Goal: Check status

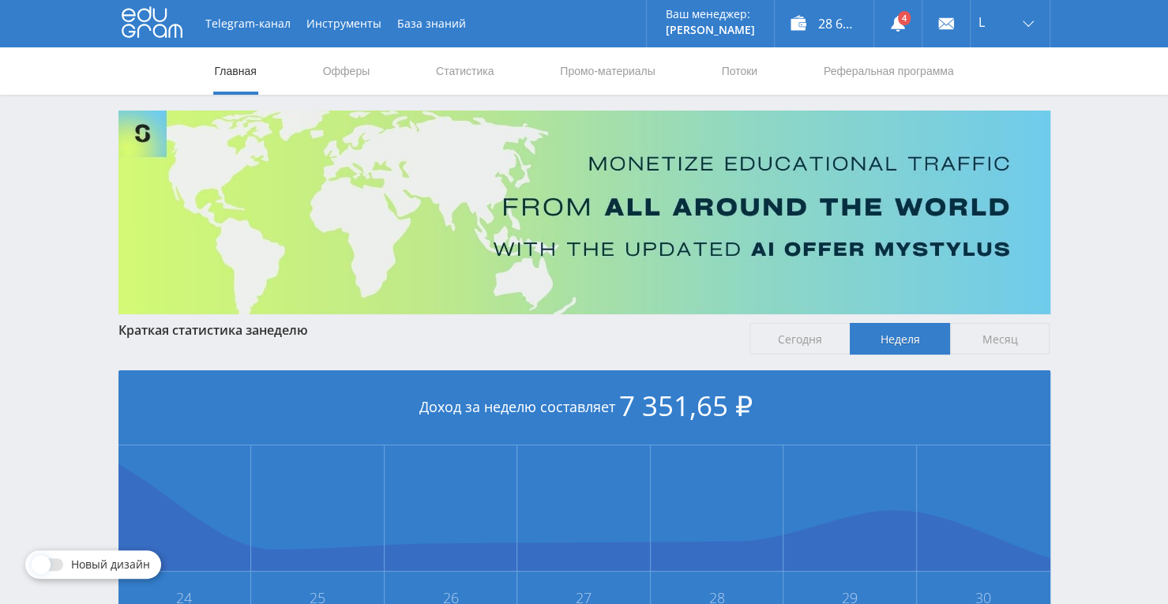
click at [418, 75] on nav "Главная Офферы Статистика Промо-материалы Потоки Реферальная программа" at bounding box center [584, 70] width 743 height 47
click at [477, 75] on link "Статистика" at bounding box center [466, 70] width 62 height 47
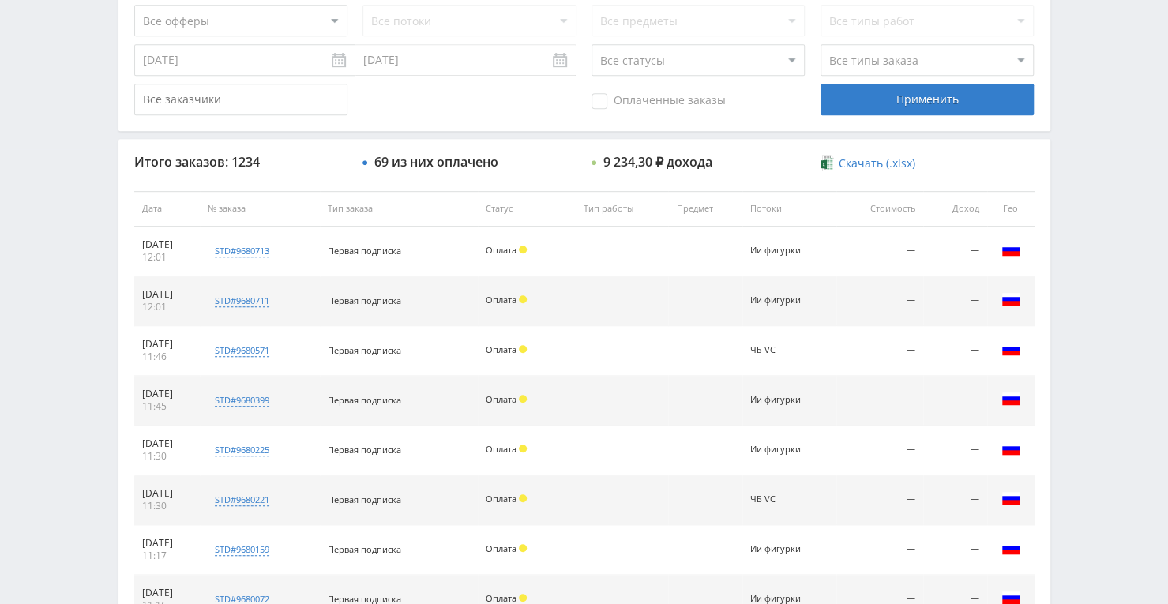
scroll to position [439, 0]
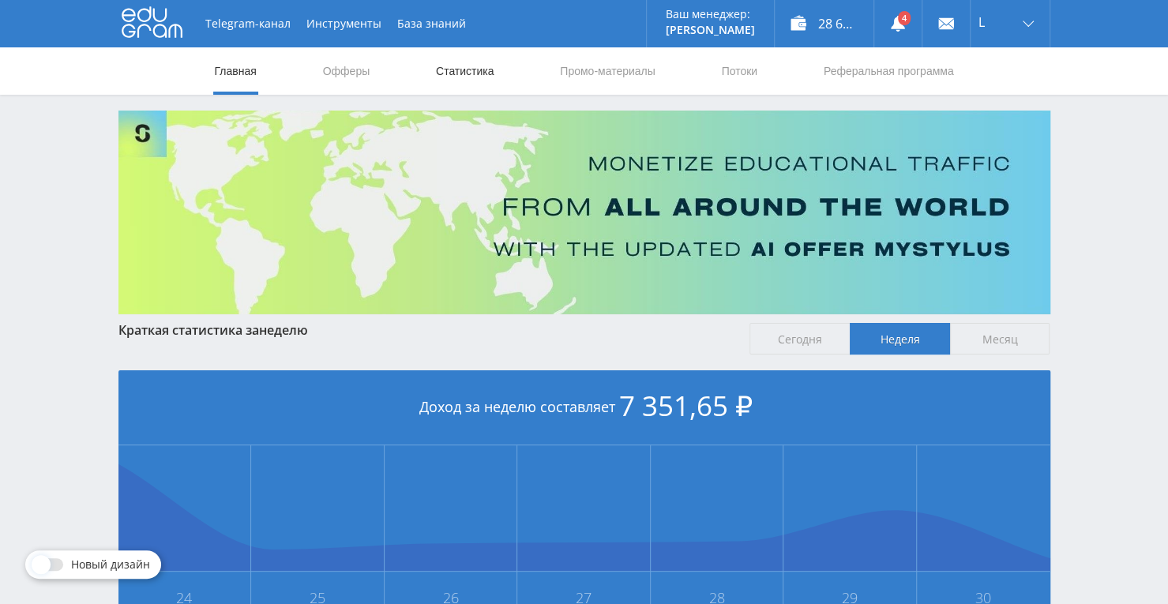
click at [452, 64] on link "Статистика" at bounding box center [466, 70] width 62 height 47
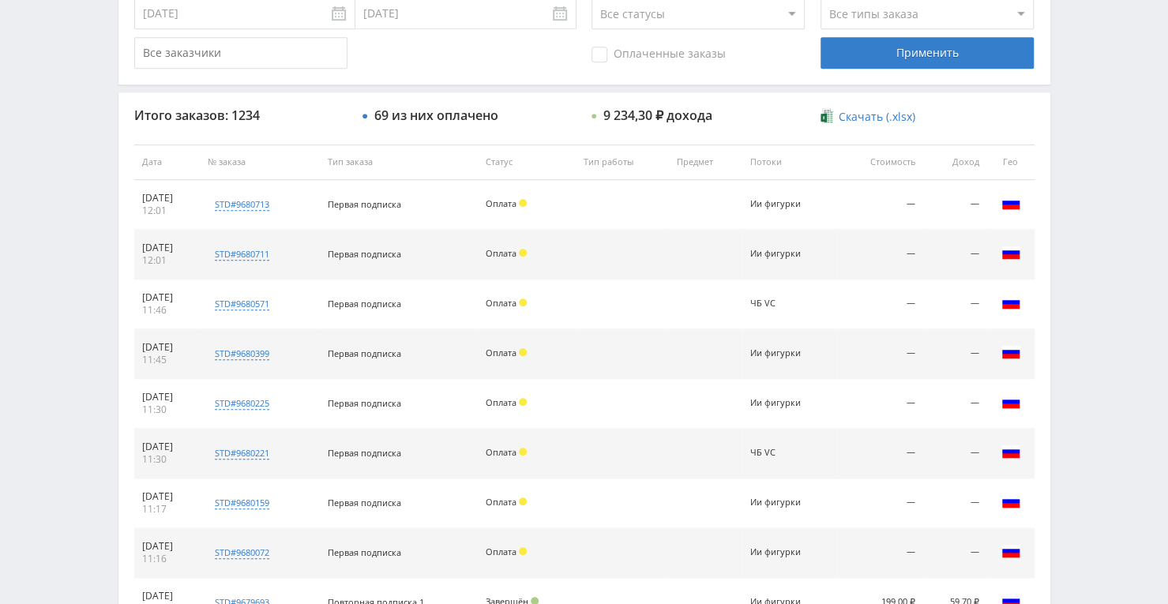
scroll to position [518, 0]
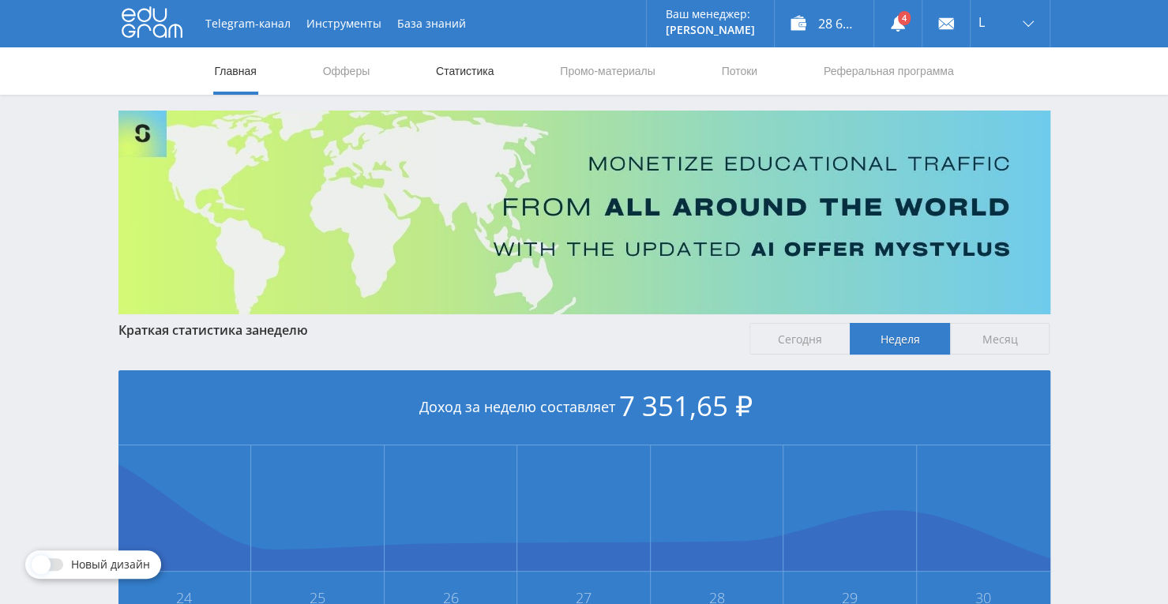
click at [457, 80] on link "Статистика" at bounding box center [466, 70] width 62 height 47
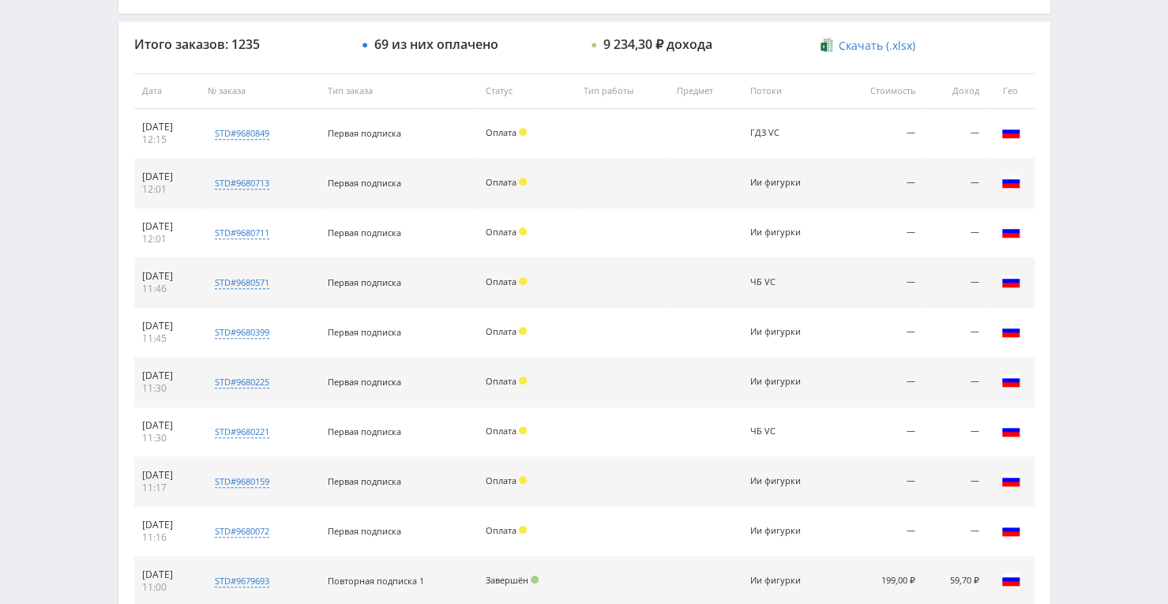
scroll to position [597, 0]
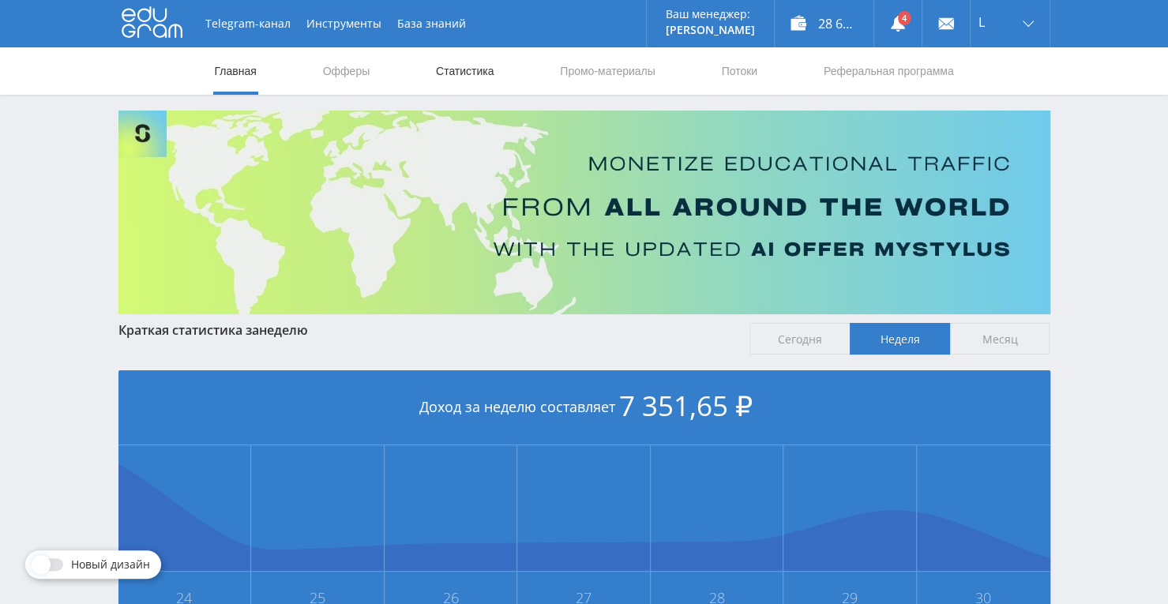
click at [461, 80] on link "Статистика" at bounding box center [466, 70] width 62 height 47
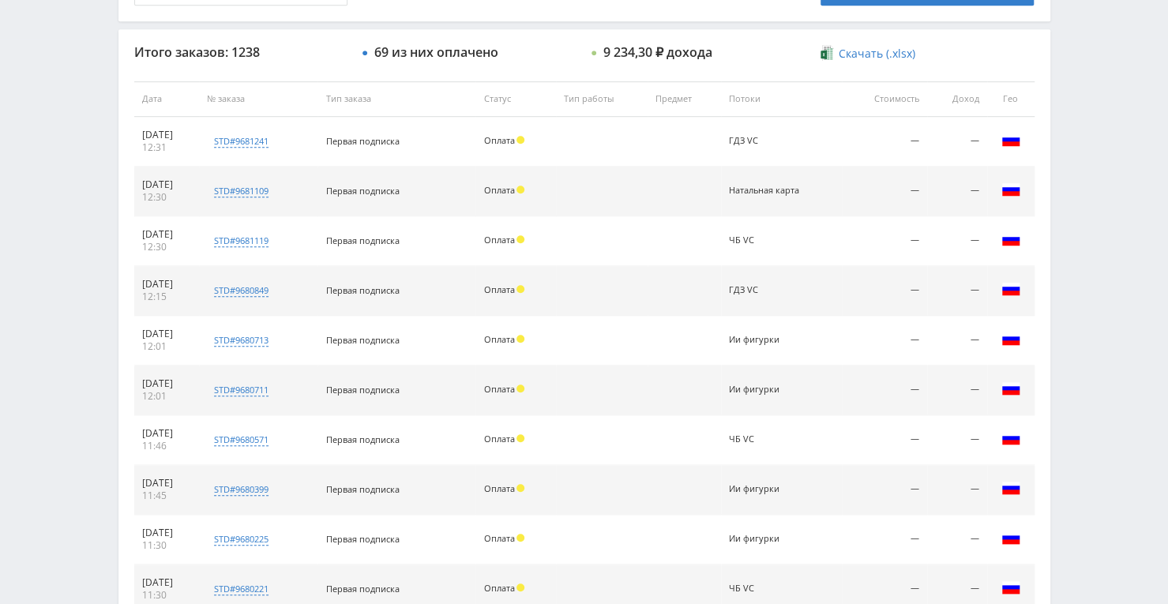
scroll to position [639, 0]
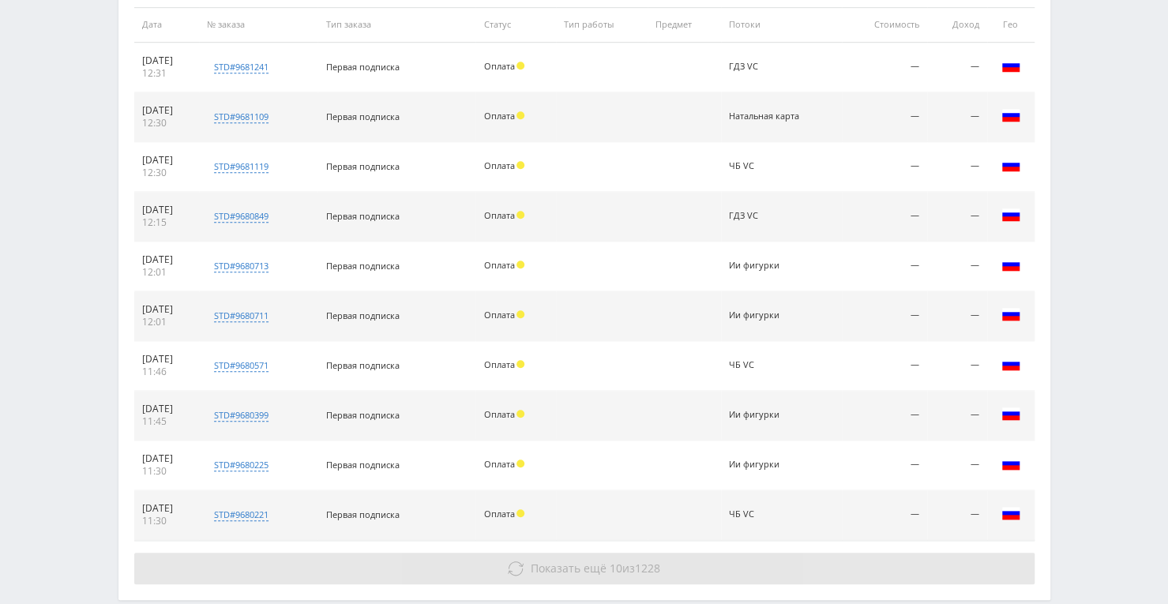
click at [629, 555] on button "Показать ещё 10 из 1228" at bounding box center [584, 569] width 901 height 32
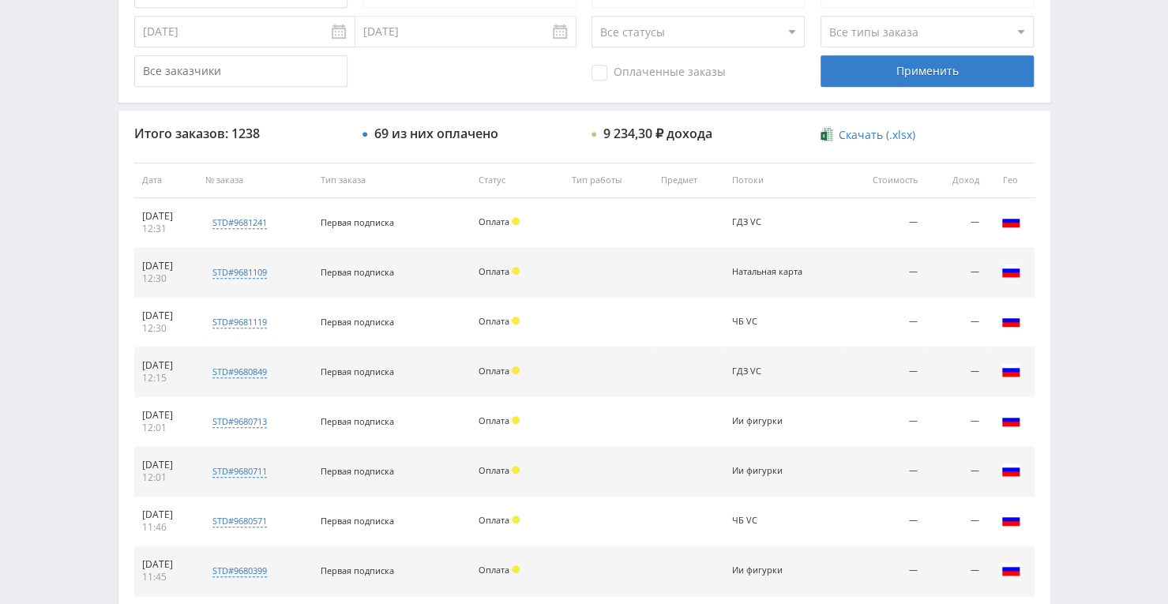
scroll to position [481, 0]
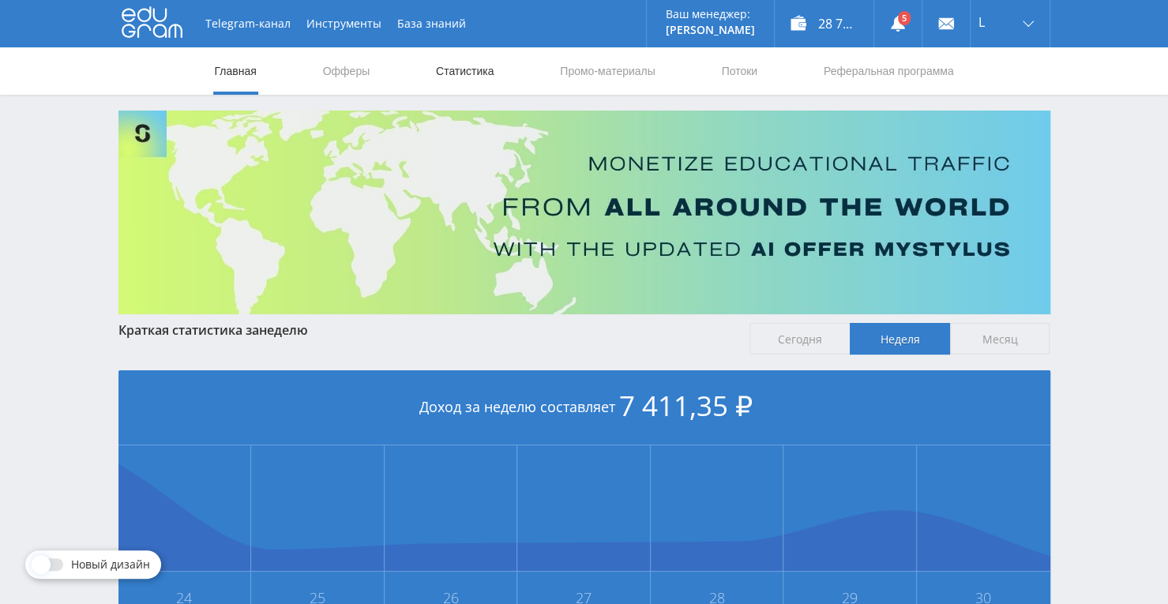
click at [466, 73] on link "Статистика" at bounding box center [466, 70] width 62 height 47
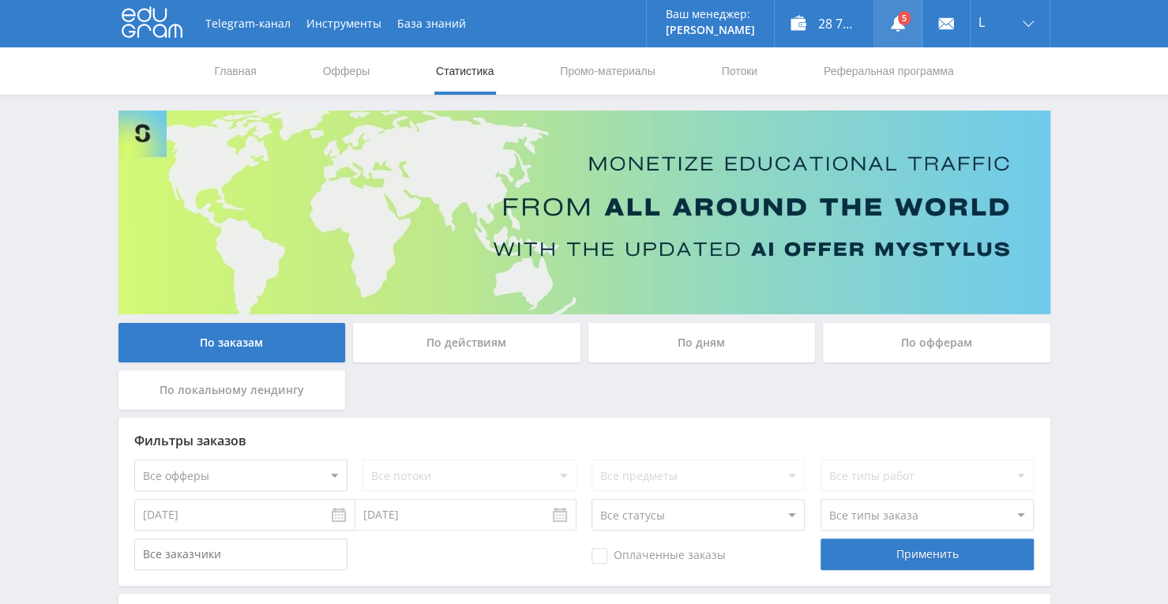
click at [909, 20] on link at bounding box center [898, 23] width 47 height 47
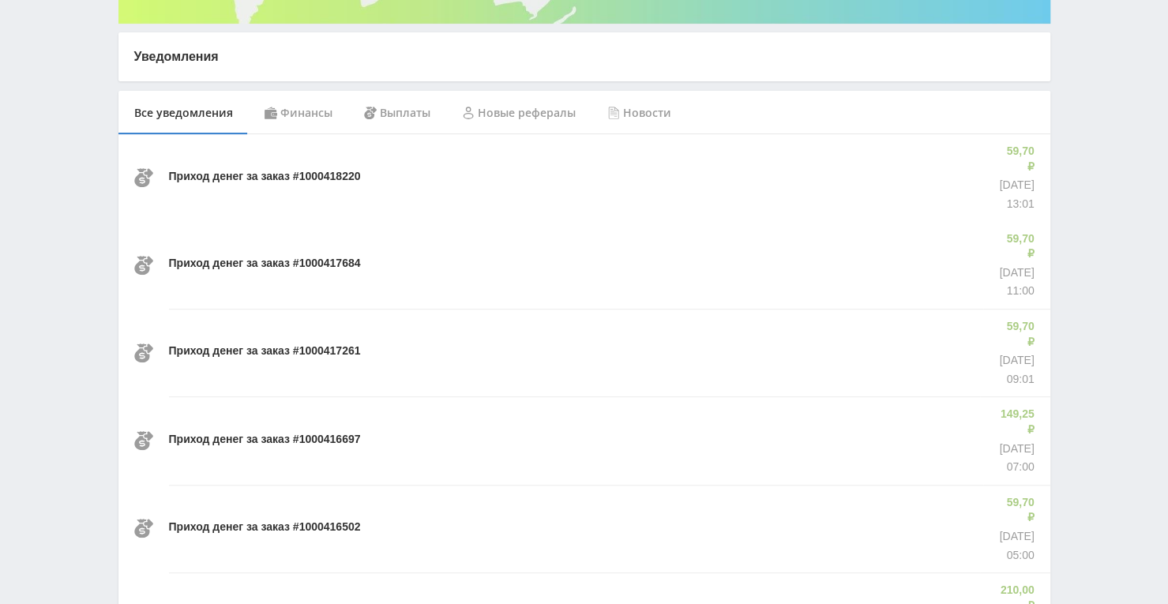
scroll to position [316, 0]
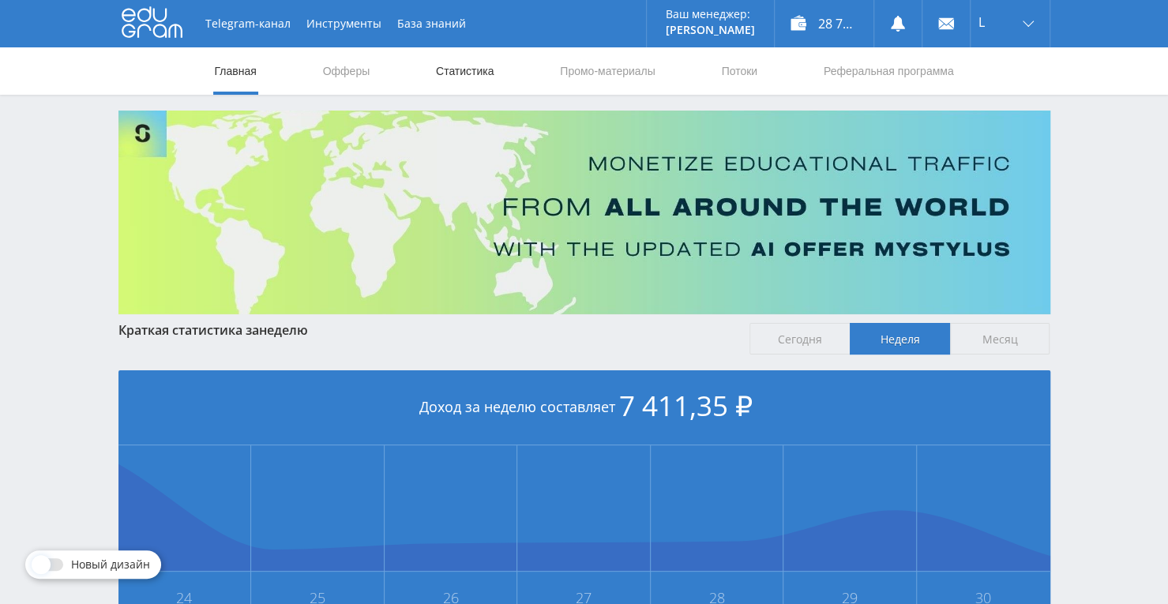
click at [463, 78] on link "Статистика" at bounding box center [466, 70] width 62 height 47
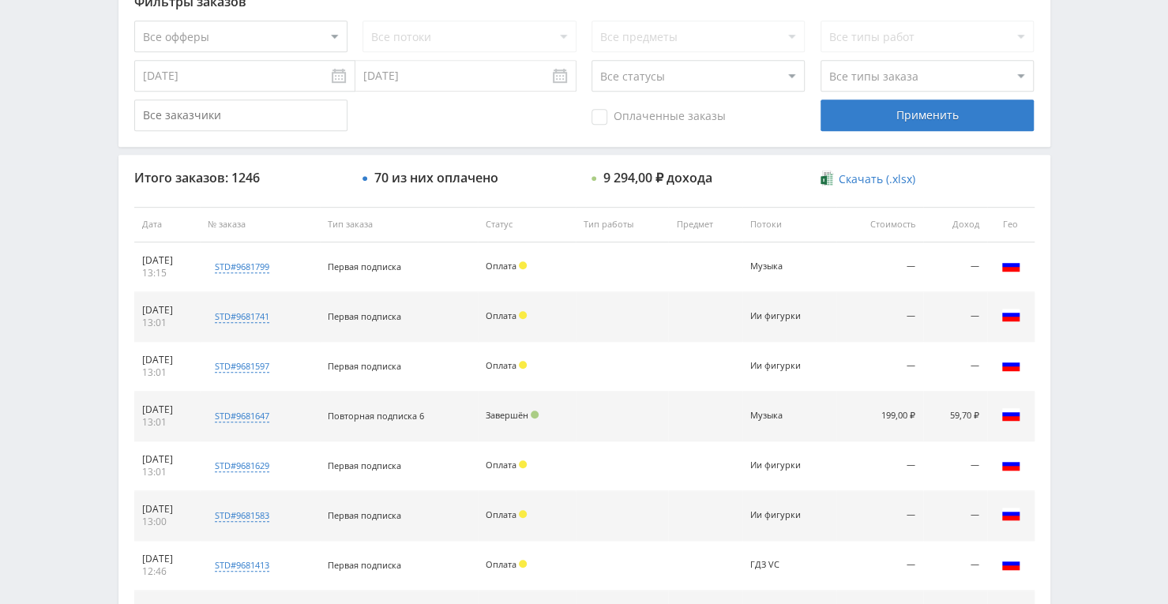
scroll to position [202, 0]
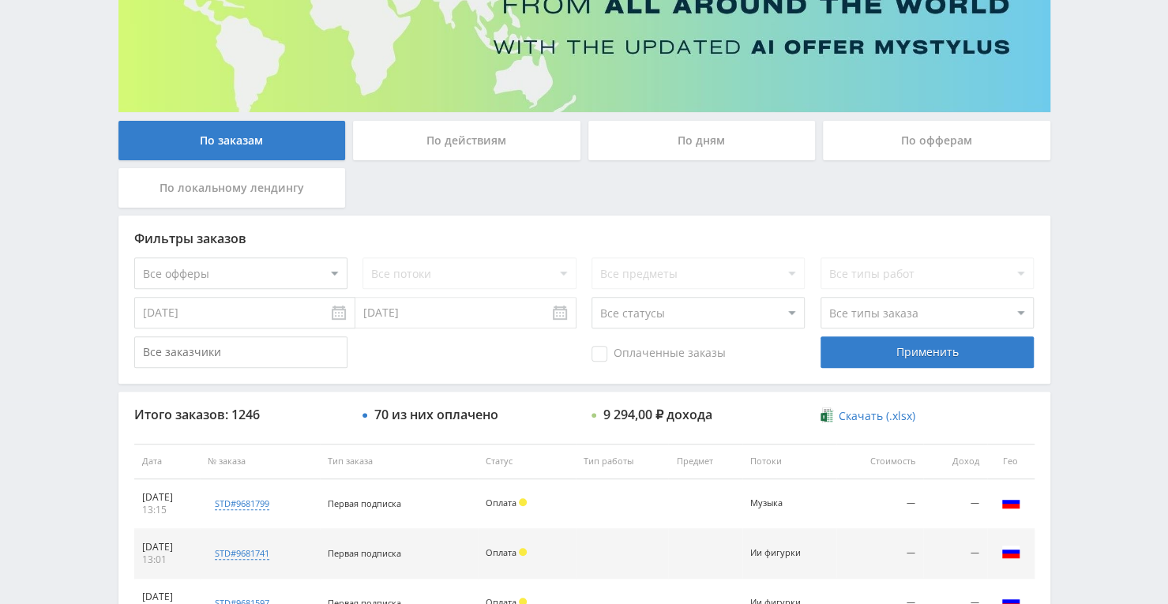
click at [687, 138] on div "По дням" at bounding box center [703, 141] width 228 height 40
click at [0, 0] on input "По дням" at bounding box center [0, 0] width 0 height 0
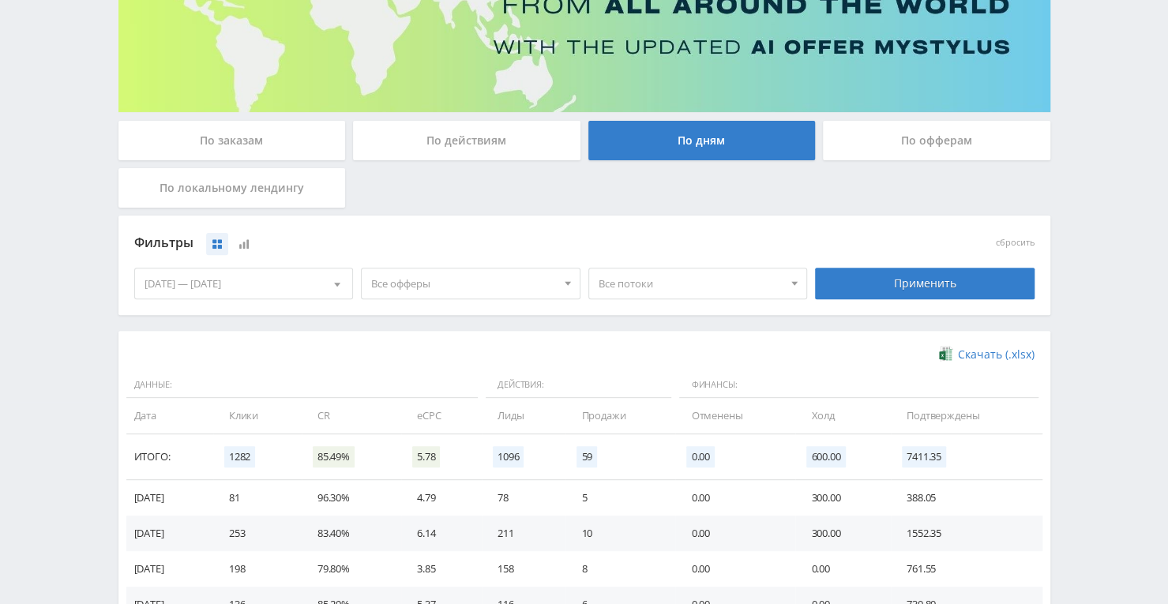
scroll to position [281, 0]
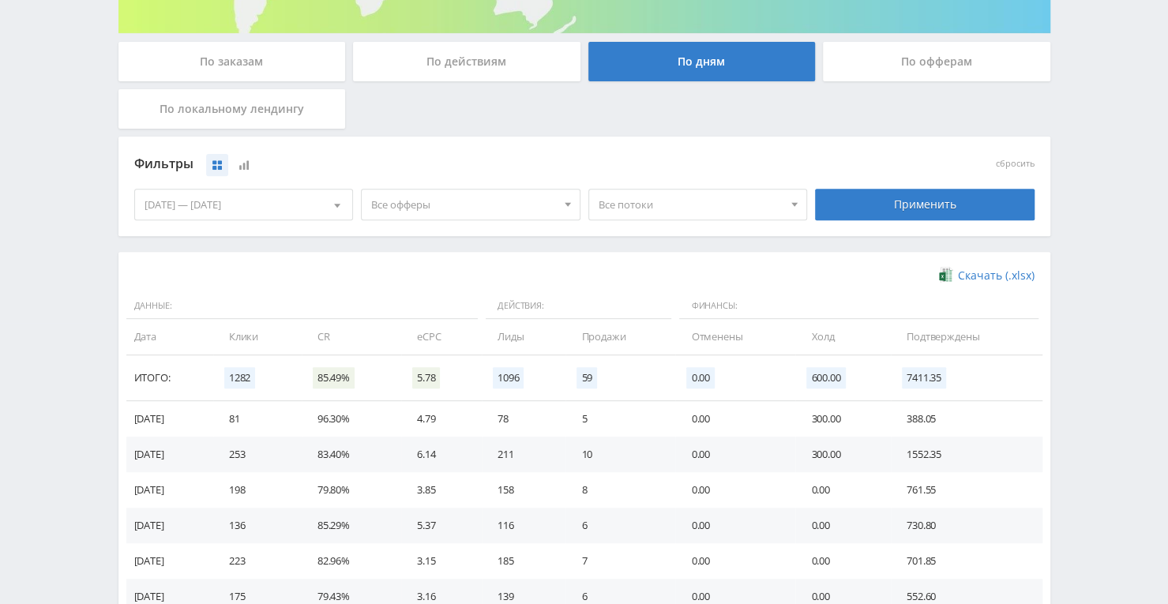
click at [238, 58] on div "По заказам" at bounding box center [233, 62] width 228 height 40
click at [0, 0] on input "По заказам" at bounding box center [0, 0] width 0 height 0
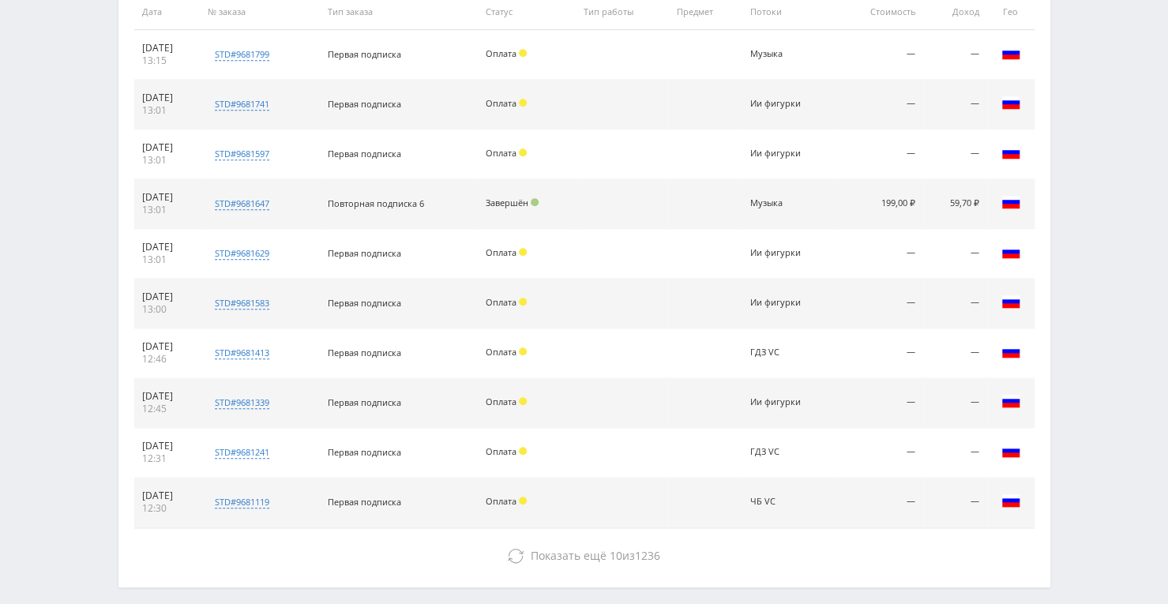
scroll to position [676, 0]
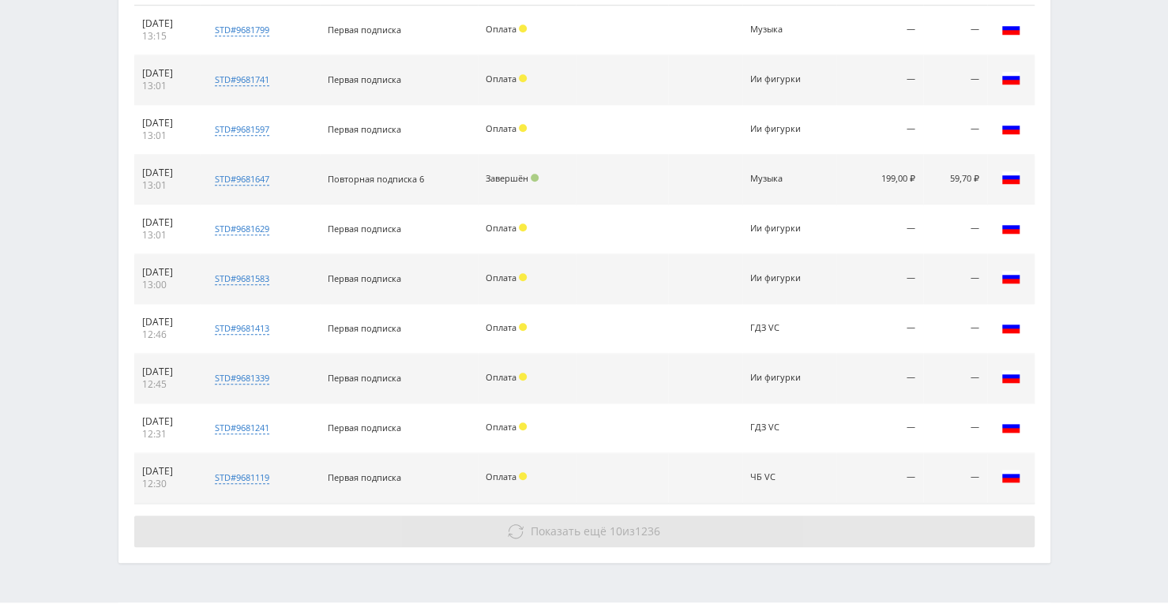
click at [547, 517] on button "Показать ещё 10 из 1236" at bounding box center [584, 532] width 901 height 32
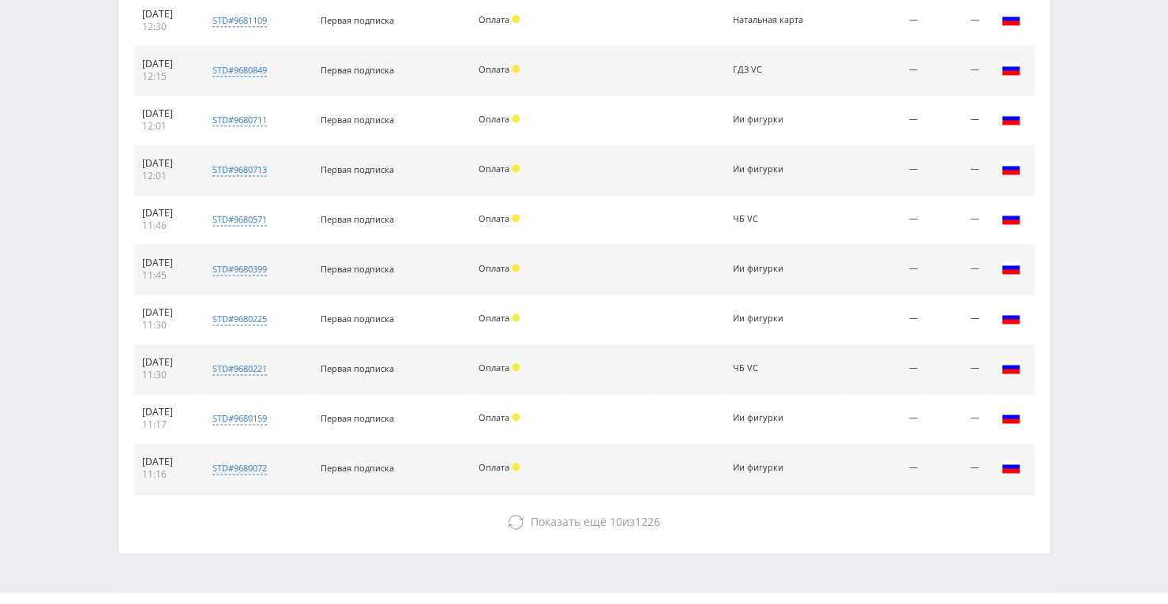
scroll to position [1213, 0]
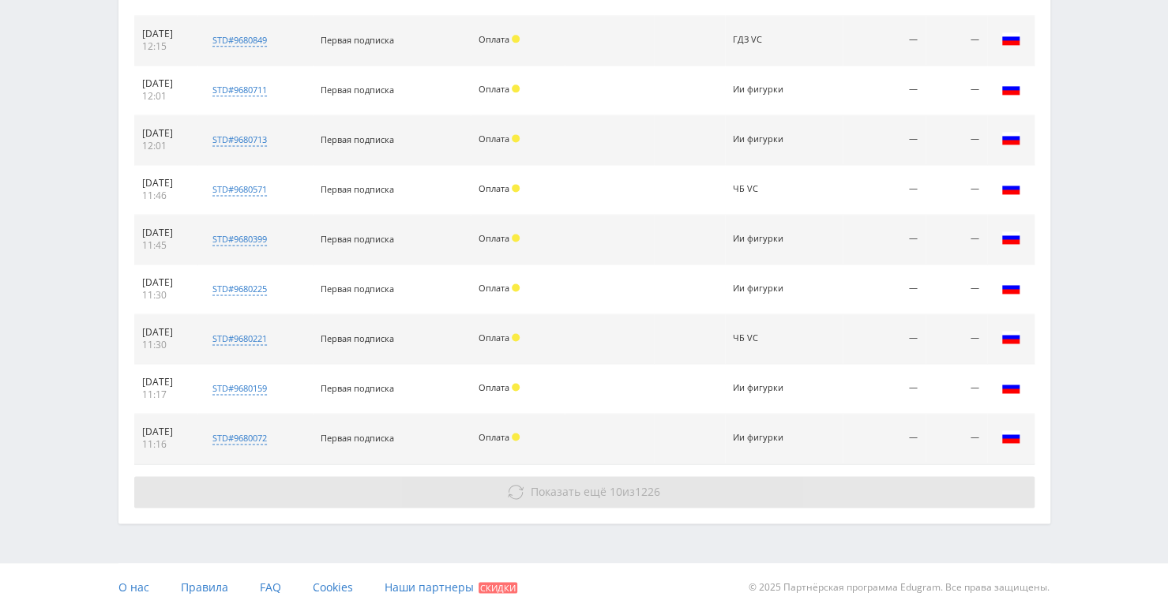
click at [575, 484] on span "Показать ещё" at bounding box center [569, 491] width 76 height 15
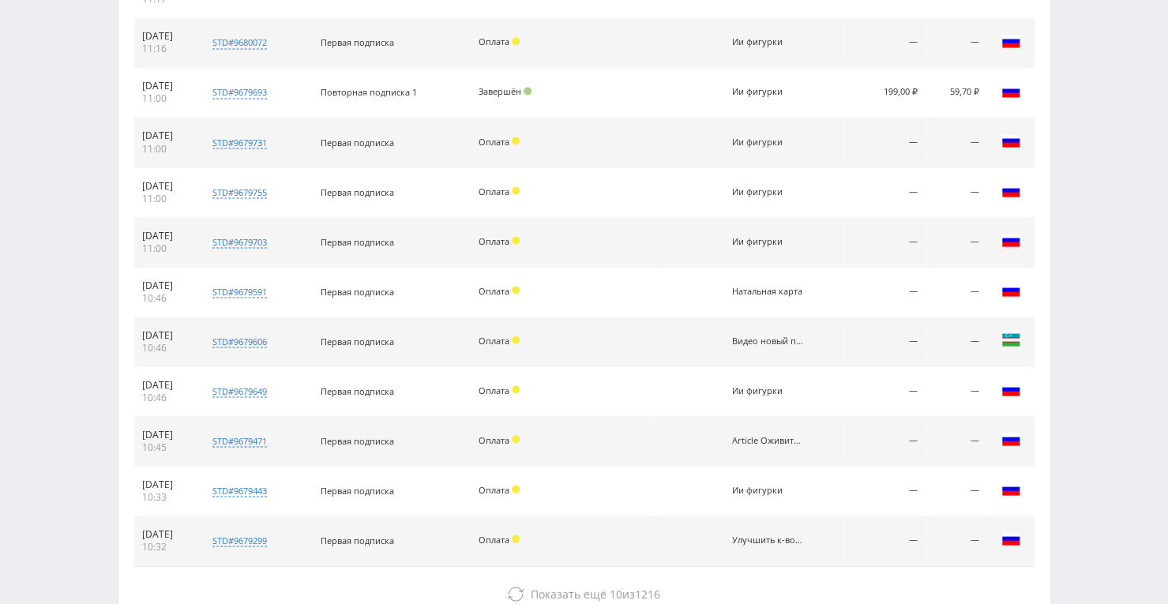
scroll to position [1688, 0]
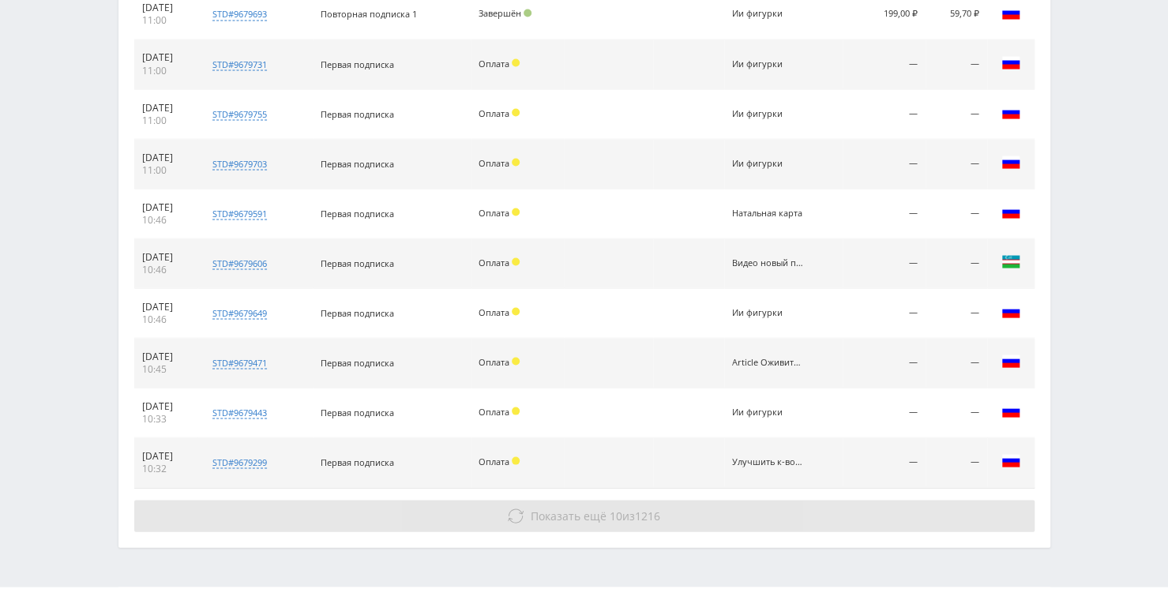
click at [627, 508] on span "Показать ещё 10 из 1216" at bounding box center [596, 515] width 130 height 15
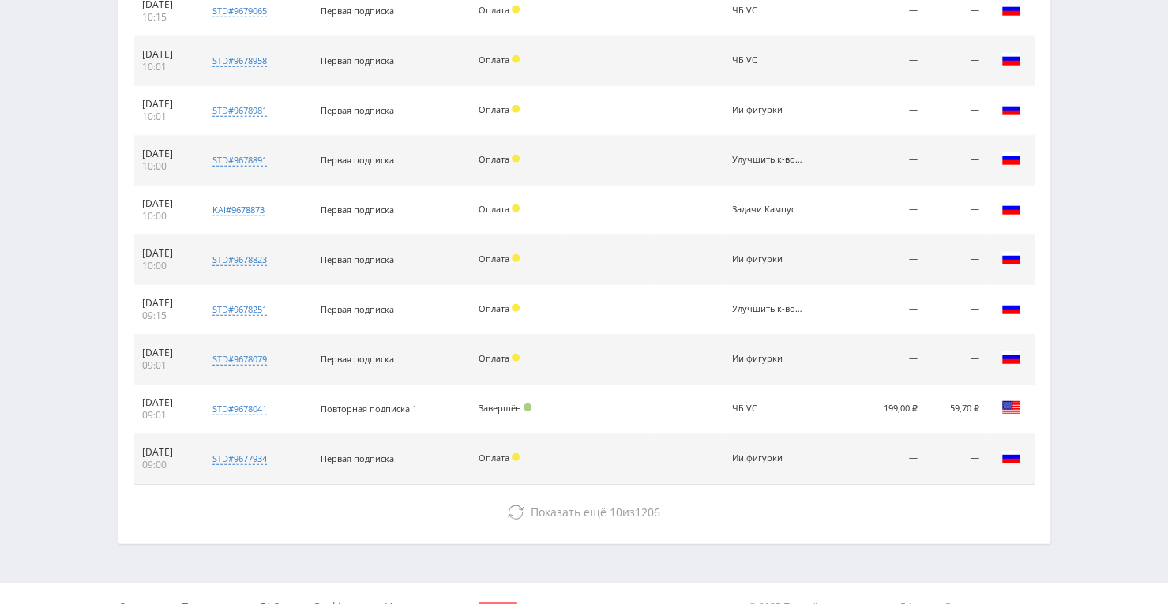
scroll to position [2203, 0]
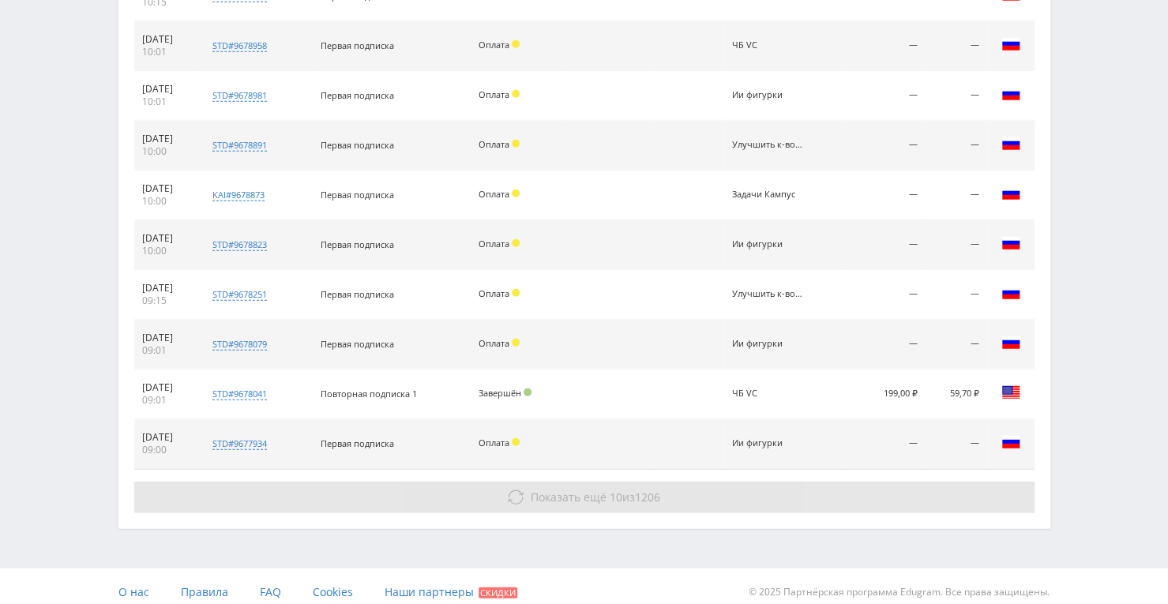
click at [665, 495] on button "Показать ещё 10 из 1206" at bounding box center [584, 498] width 901 height 32
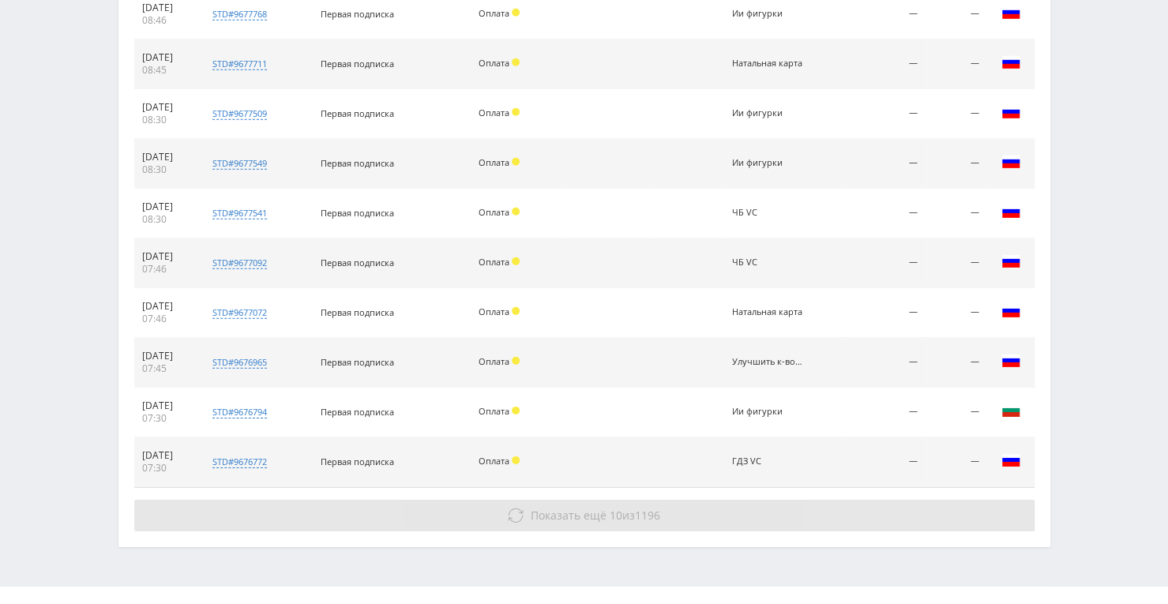
scroll to position [2699, 0]
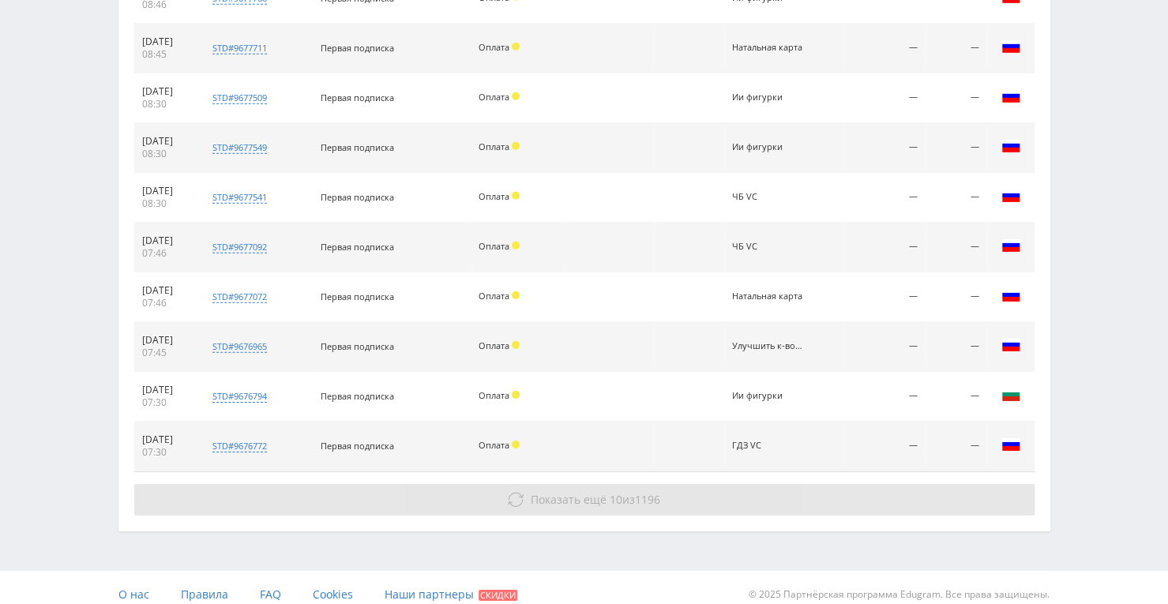
click at [673, 495] on button "Показать ещё 10 из 1196" at bounding box center [584, 500] width 901 height 32
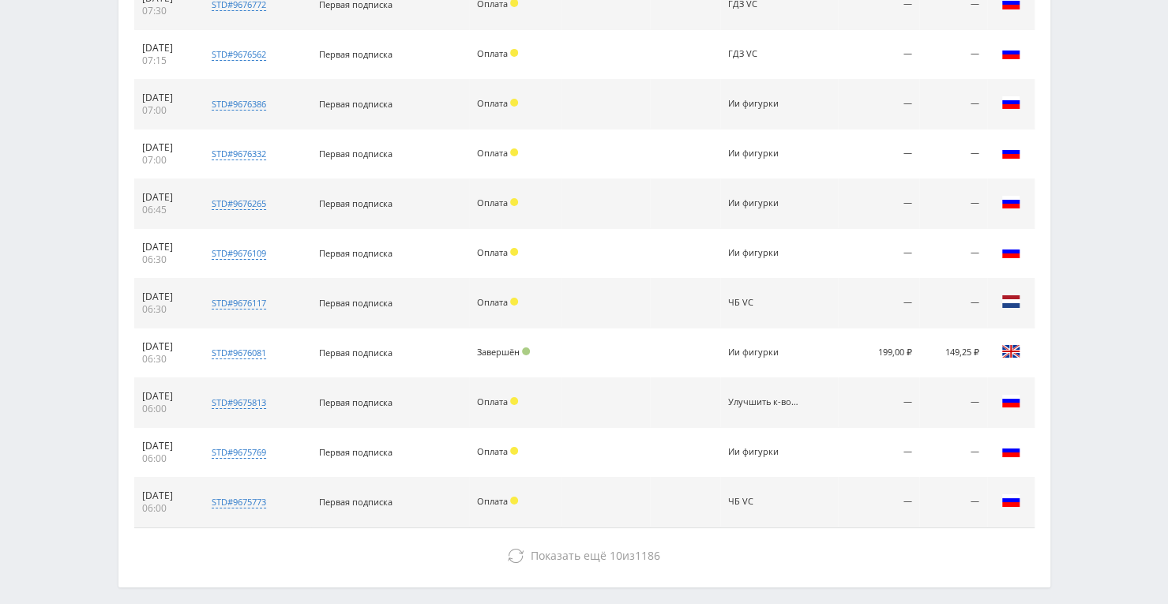
scroll to position [3173, 0]
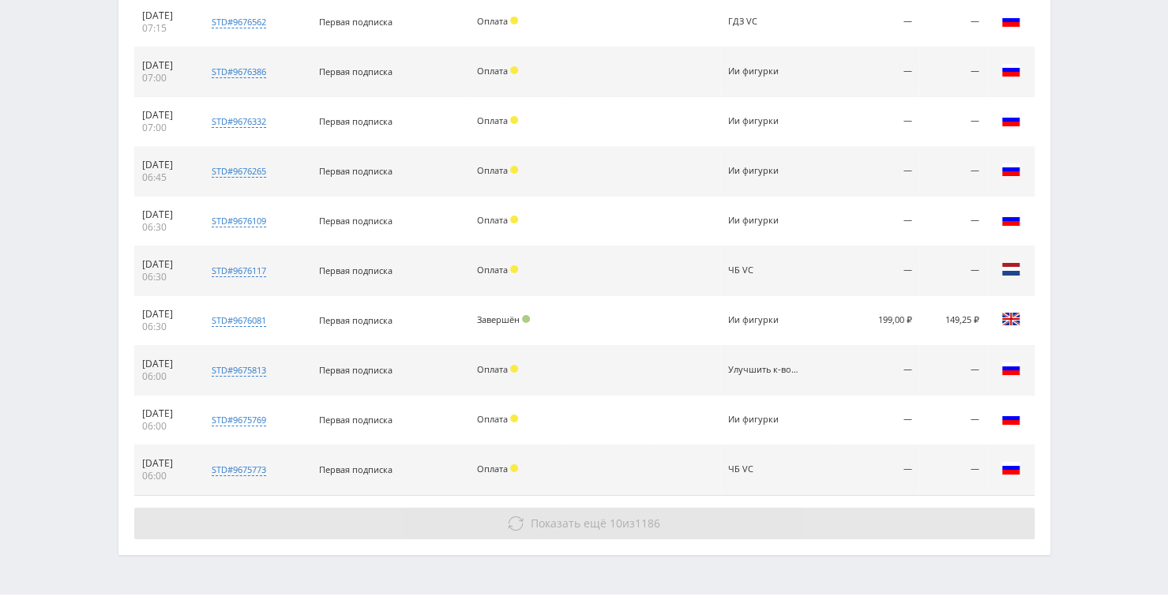
click at [655, 516] on span "1186" at bounding box center [647, 523] width 25 height 15
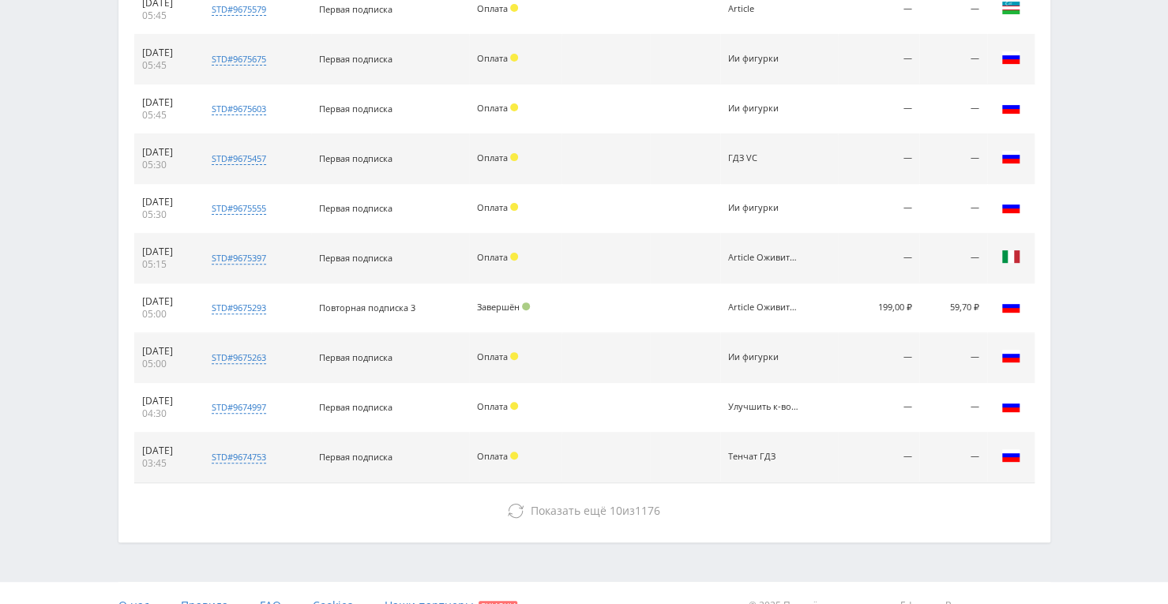
scroll to position [3689, 0]
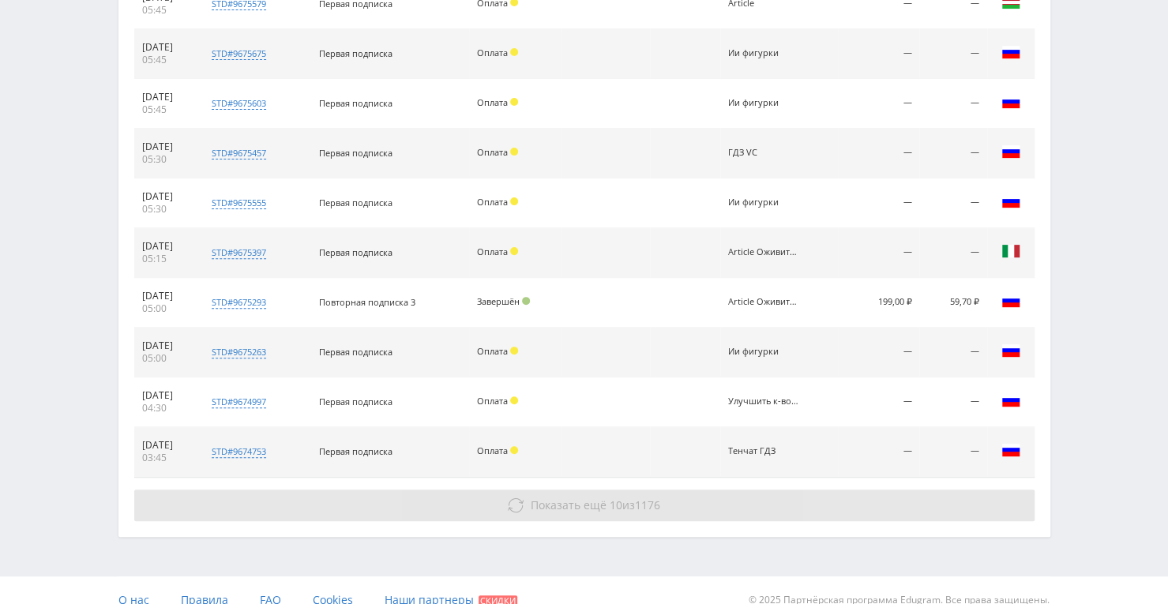
click at [649, 490] on button "Показать ещё 10 из 1176" at bounding box center [584, 506] width 901 height 32
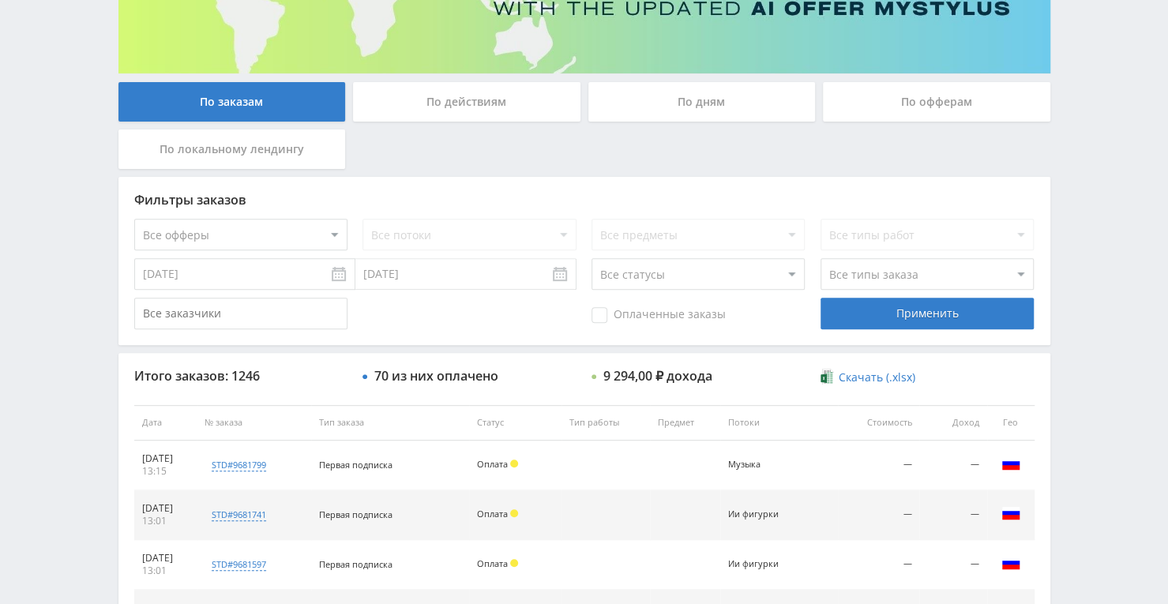
scroll to position [105, 0]
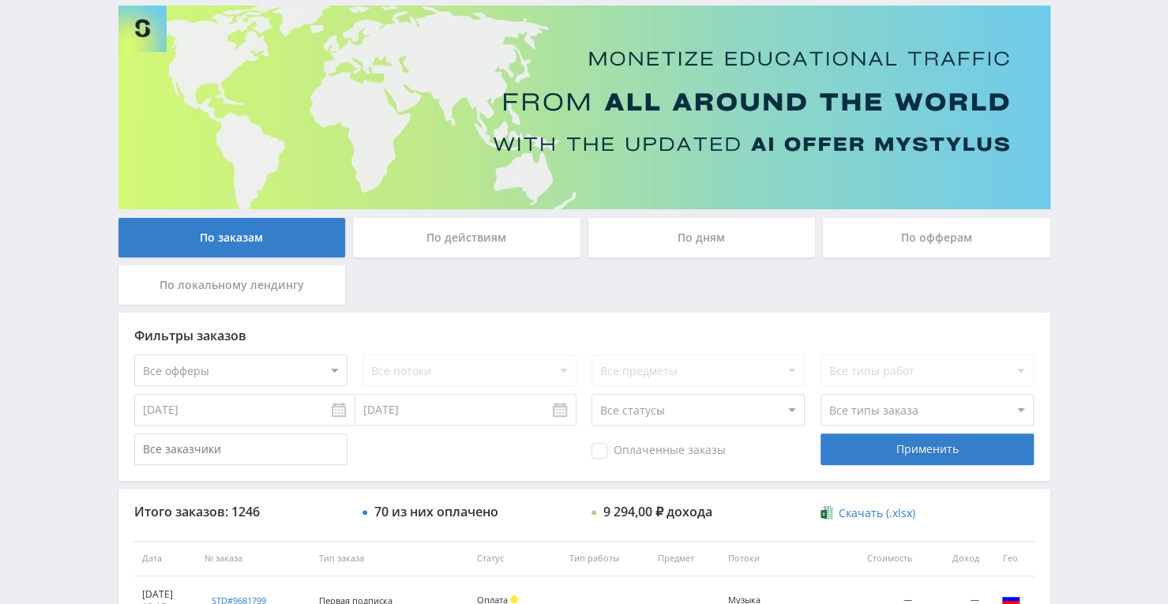
click at [668, 415] on select "Все статусы В аукционе В работе На гарантии Завершен Возврат Черновик" at bounding box center [698, 410] width 213 height 32
click at [592, 394] on select "Все статусы В аукционе В работе На гарантии Завершен Возврат Черновик" at bounding box center [698, 410] width 213 height 32
click at [870, 443] on div "Применить" at bounding box center [927, 450] width 213 height 32
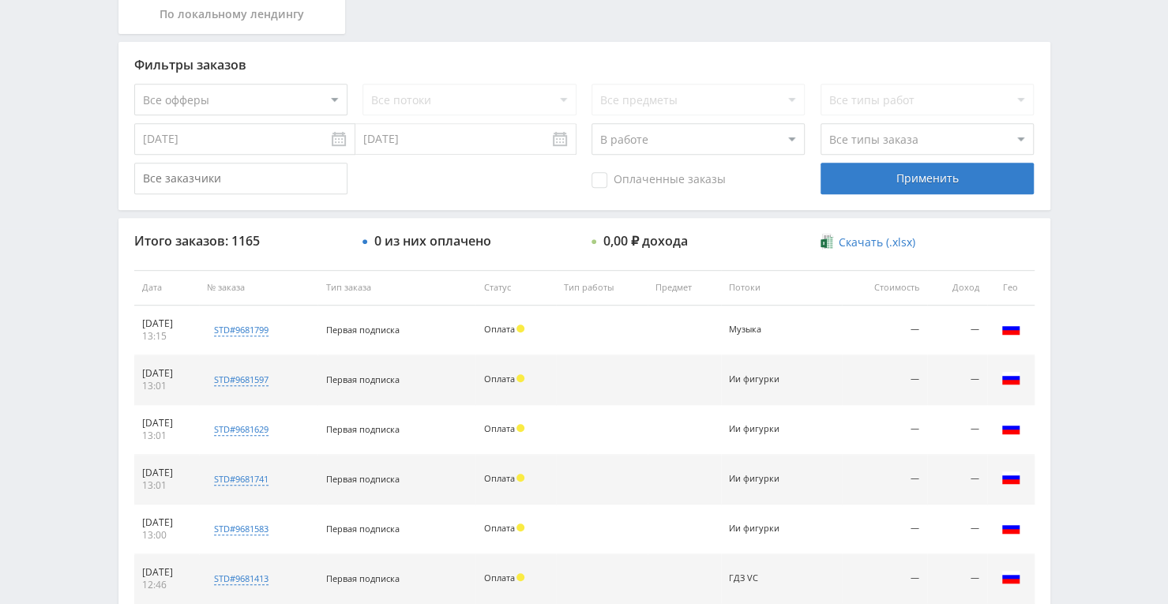
scroll to position [381, 0]
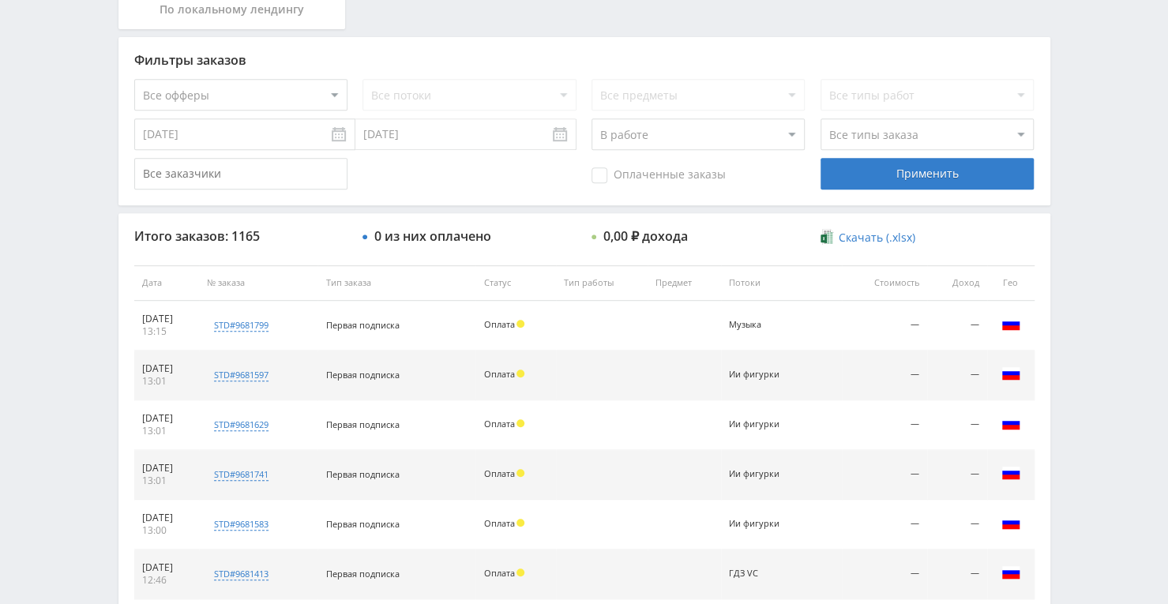
click at [741, 132] on select "Все статусы В аукционе В работе На гарантии Завершен Возврат Черновик" at bounding box center [698, 135] width 213 height 32
click at [592, 119] on select "Все статусы В аукционе В работе На гарантии Завершен Возврат Черновик" at bounding box center [698, 135] width 213 height 32
click at [860, 165] on div "Применить" at bounding box center [927, 174] width 213 height 32
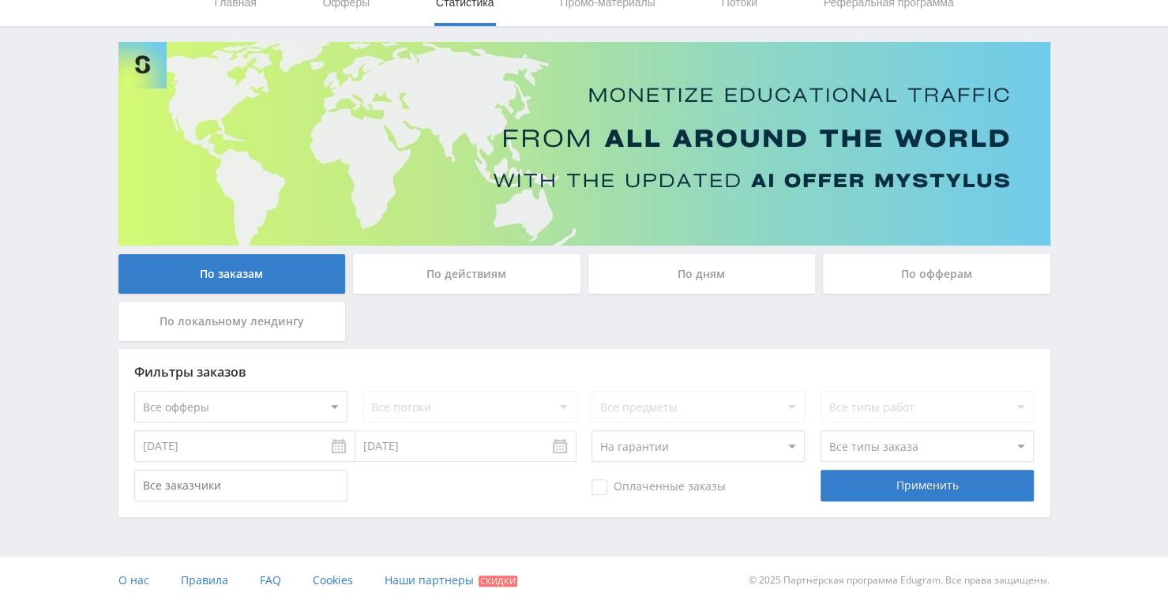
scroll to position [68, 0]
click at [697, 441] on select "Все статусы В аукционе В работе На гарантии Завершен Возврат Черновик" at bounding box center [698, 447] width 213 height 32
select select "0"
click at [592, 431] on select "Все статусы В аукционе В работе На гарантии Завершен Возврат Черновик" at bounding box center [698, 447] width 213 height 32
click at [805, 479] on div "Оплаченные заказы Применить" at bounding box center [584, 487] width 901 height 32
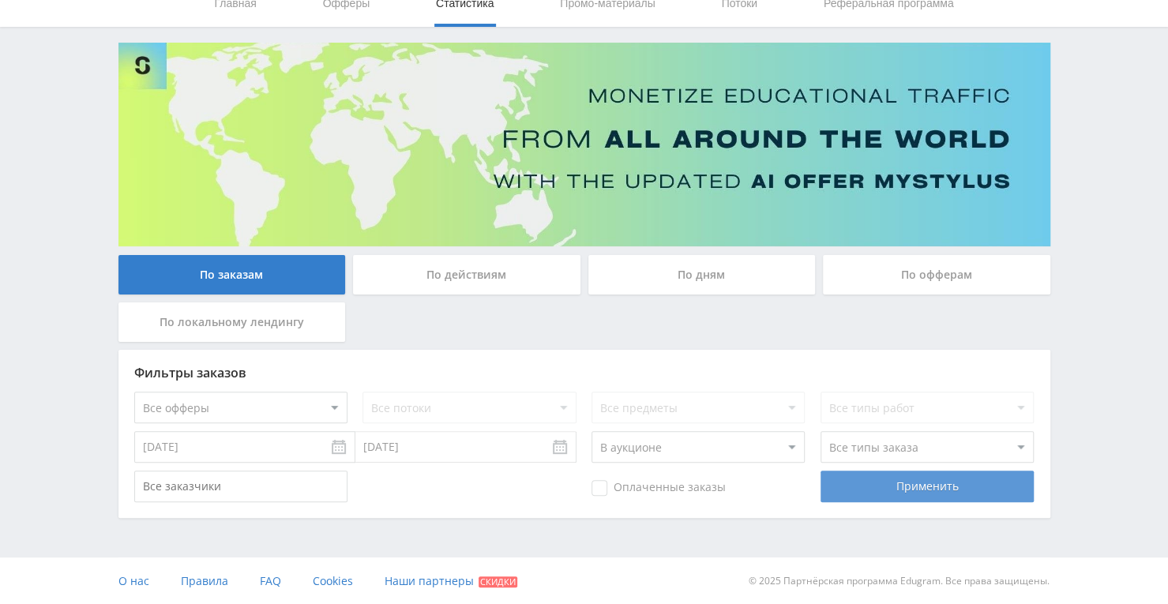
click at [831, 479] on div "Применить" at bounding box center [927, 487] width 213 height 32
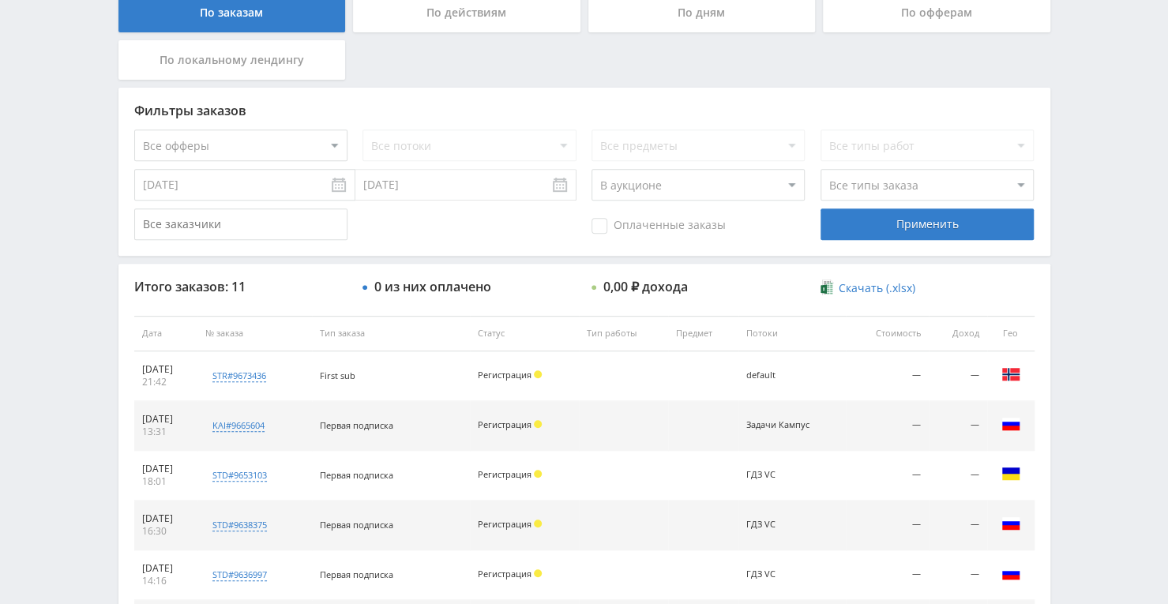
scroll to position [305, 0]
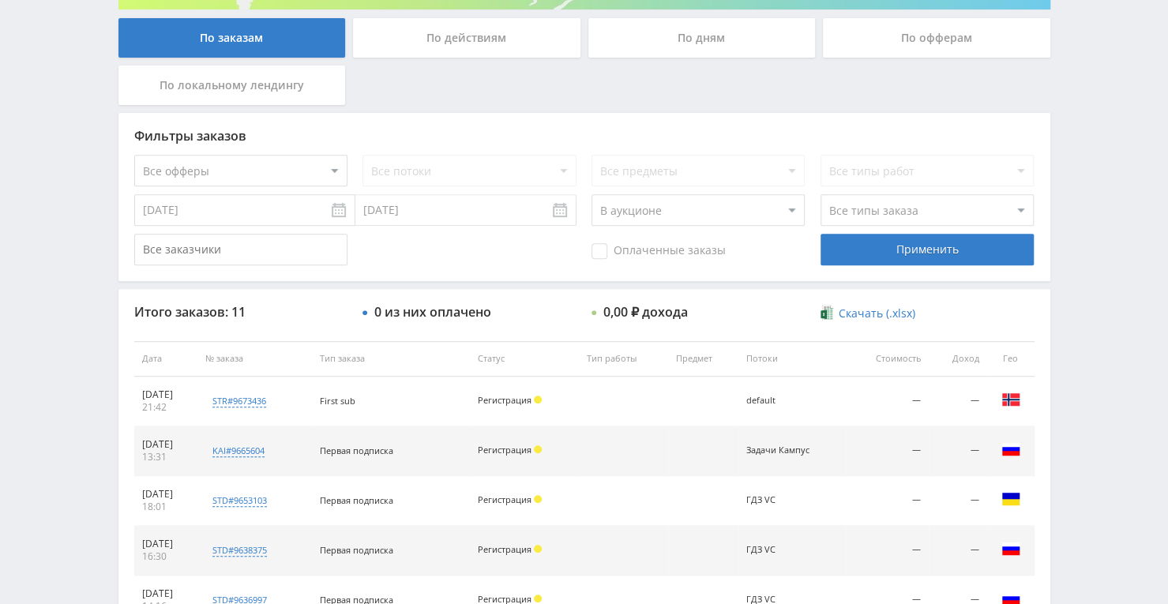
click at [690, 200] on select "Все статусы В аукционе В работе На гарантии Завершен Возврат Черновик" at bounding box center [698, 210] width 213 height 32
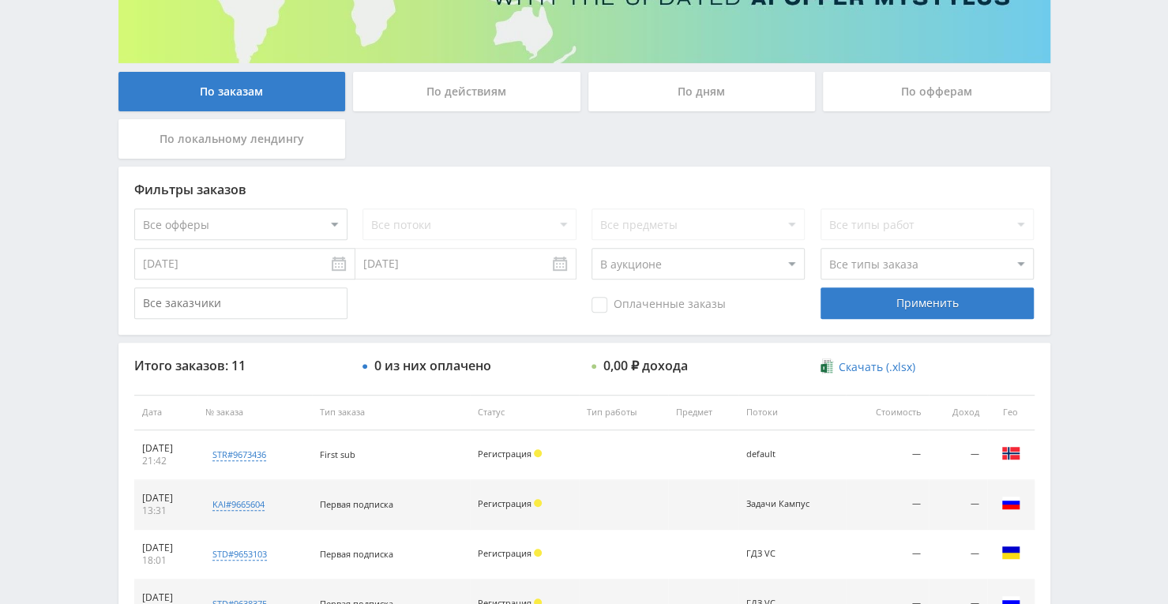
scroll to position [226, 0]
